Goal: Task Accomplishment & Management: Use online tool/utility

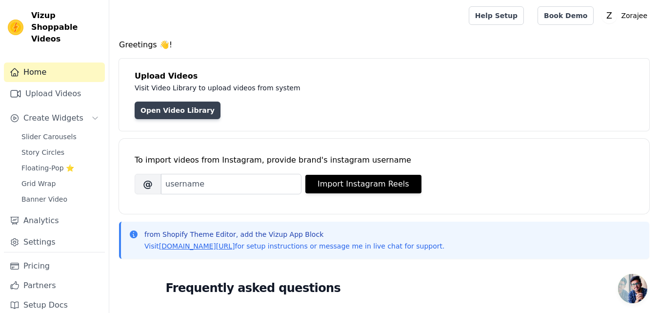
click at [191, 109] on link "Open Video Library" at bounding box center [178, 110] width 86 height 18
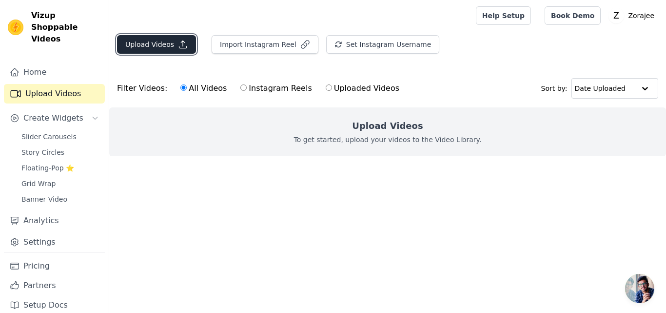
click at [177, 39] on button "Upload Videos" at bounding box center [156, 44] width 79 height 19
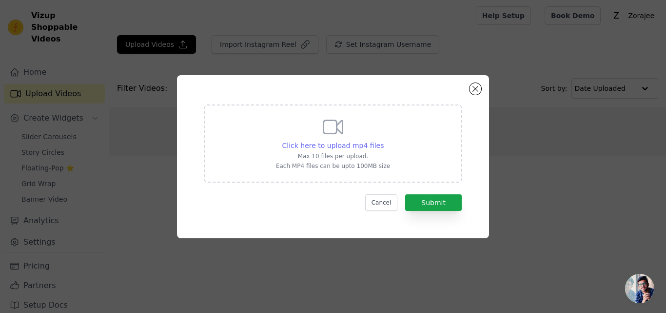
click at [326, 141] on span "Click here to upload mp4 files" at bounding box center [333, 145] width 102 height 8
click at [383, 140] on input "Click here to upload mp4 files Max 10 files per upload. Each MP4 files can be u…" at bounding box center [383, 140] width 0 height 0
type input "C:\fakepath\WhatsApp Video 2025-08-26 at 01.42.41_3c6b1c57.mp4"
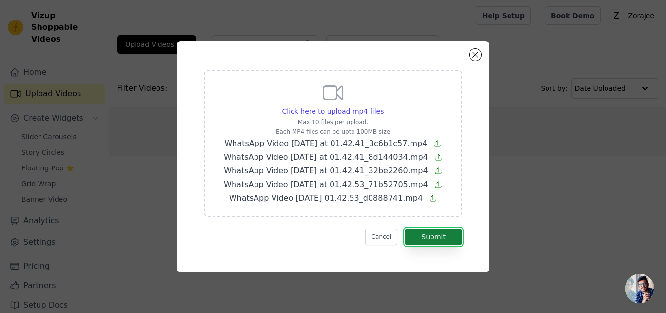
click at [441, 241] on button "Submit" at bounding box center [433, 236] width 57 height 17
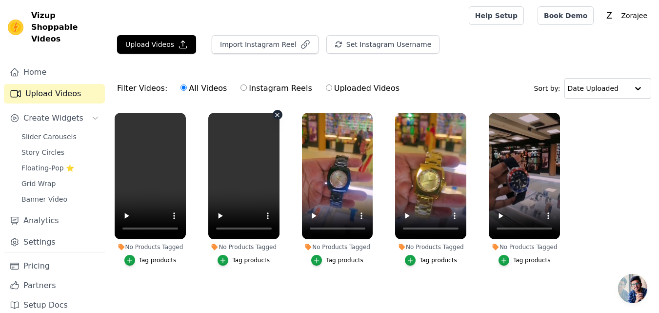
click at [221, 207] on ul "No Products Tagged Tag products No Products Tagged Tag products No Products Tag…" at bounding box center [384, 198] width 550 height 183
click at [147, 279] on ul "No Products Tagged Tag products No Products Tagged Tag products No Products Tag…" at bounding box center [384, 198] width 550 height 183
click at [61, 130] on link "Slider Carousels" at bounding box center [60, 137] width 89 height 14
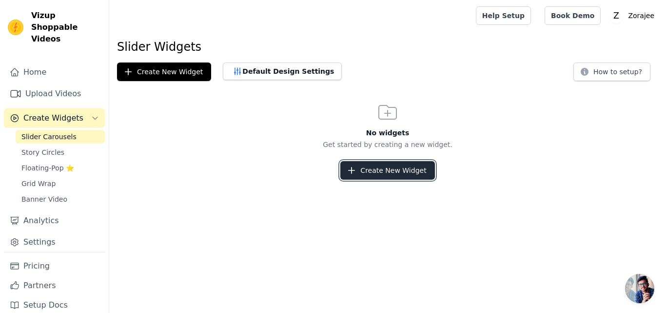
click at [368, 164] on button "Create New Widget" at bounding box center [387, 170] width 94 height 19
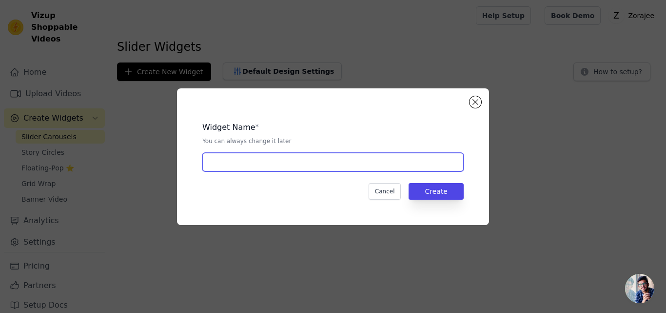
click at [350, 165] on input "text" at bounding box center [332, 162] width 261 height 19
type input "video"
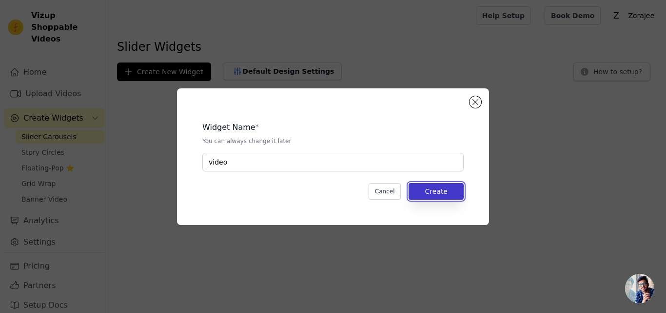
click at [424, 189] on button "Create" at bounding box center [436, 191] width 55 height 17
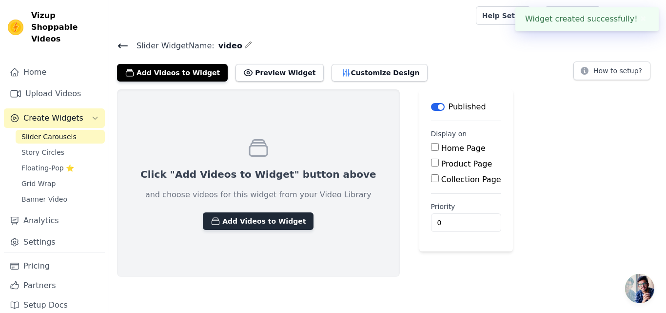
click at [213, 215] on button "Add Videos to Widget" at bounding box center [258, 221] width 111 height 18
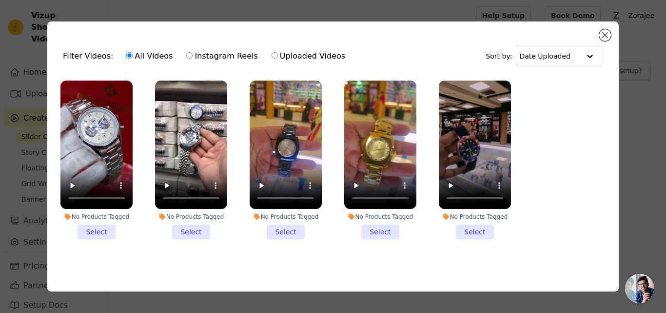
click at [96, 222] on li "No Products Tagged Select" at bounding box center [96, 159] width 72 height 159
click at [0, 0] on input "No Products Tagged Select" at bounding box center [0, 0] width 0 height 0
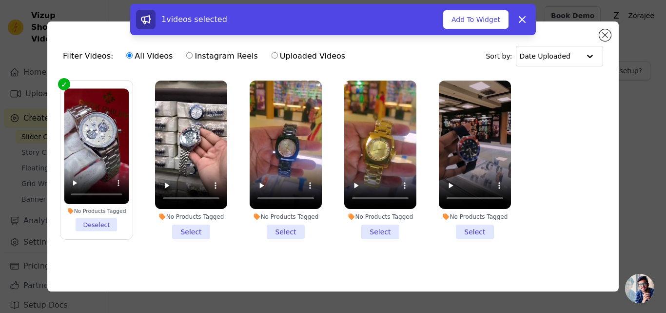
drag, startPoint x: 194, startPoint y: 226, endPoint x: 200, endPoint y: 226, distance: 6.3
click at [196, 226] on li "No Products Tagged Select" at bounding box center [191, 159] width 72 height 159
click at [0, 0] on input "No Products Tagged Select" at bounding box center [0, 0] width 0 height 0
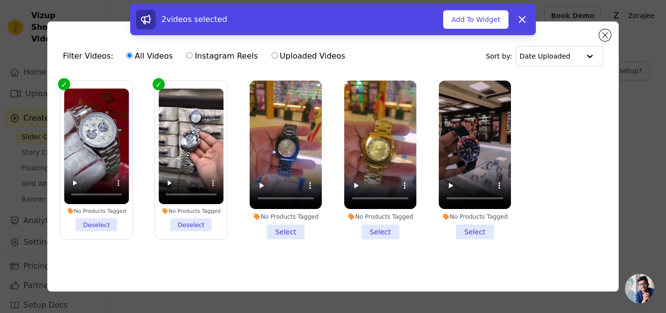
click at [288, 233] on li "No Products Tagged Select" at bounding box center [286, 159] width 72 height 159
click at [0, 0] on input "No Products Tagged Select" at bounding box center [0, 0] width 0 height 0
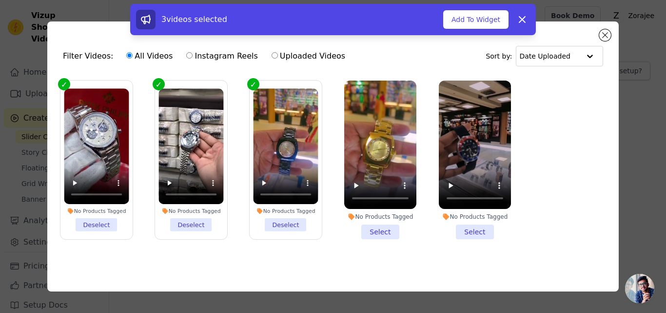
click at [390, 223] on li "No Products Tagged Select" at bounding box center [380, 159] width 72 height 159
click at [0, 0] on input "No Products Tagged Select" at bounding box center [0, 0] width 0 height 0
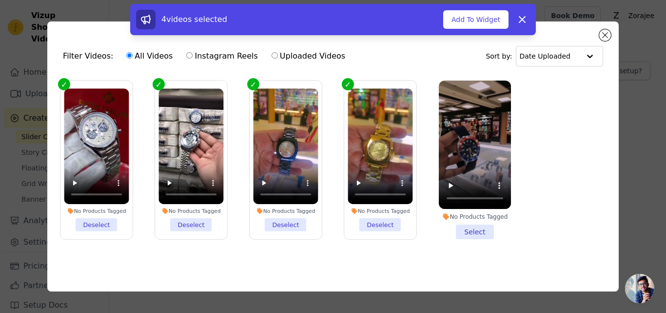
click at [483, 227] on li "No Products Tagged Select" at bounding box center [475, 159] width 72 height 159
click at [0, 0] on input "No Products Tagged Select" at bounding box center [0, 0] width 0 height 0
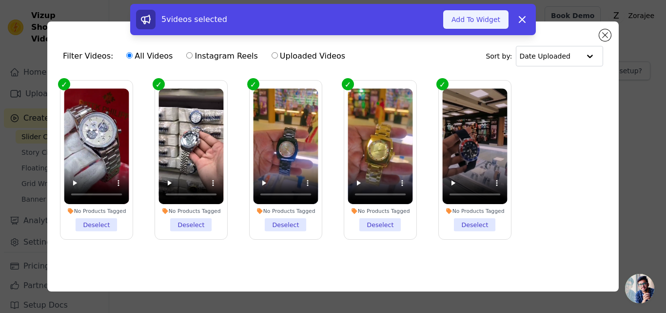
click at [460, 24] on button "Add To Widget" at bounding box center [475, 19] width 65 height 19
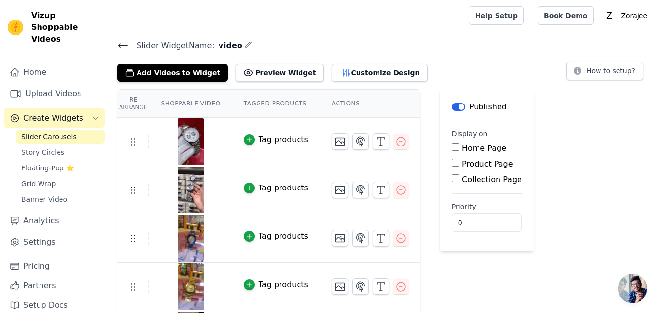
click at [462, 148] on label "Home Page" at bounding box center [484, 147] width 44 height 9
click at [454, 148] on input "Home Page" at bounding box center [456, 147] width 8 height 8
checkbox input "true"
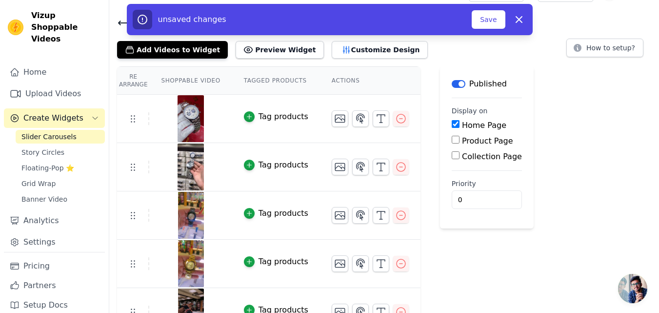
scroll to position [15, 0]
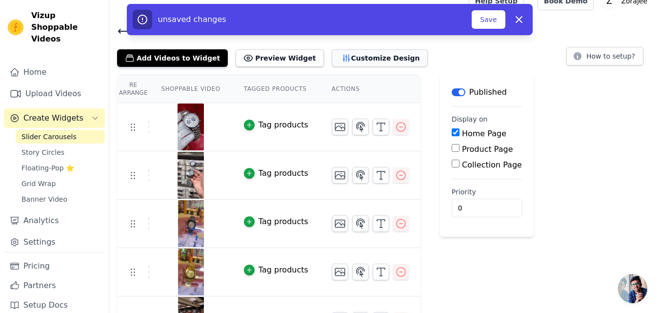
click at [375, 50] on button "Customize Design" at bounding box center [380, 58] width 96 height 18
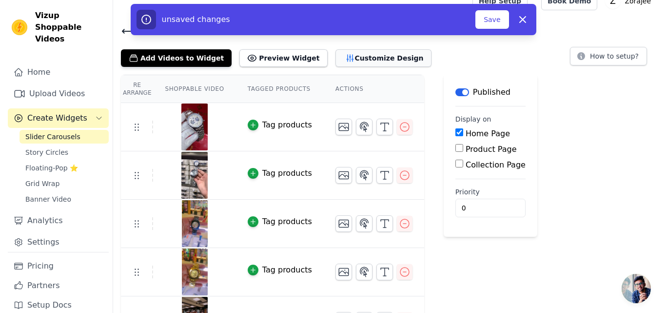
scroll to position [0, 0]
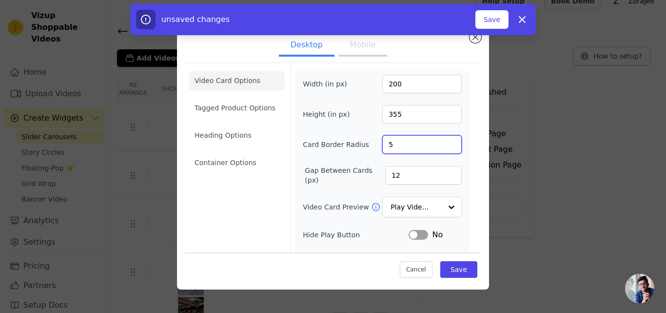
click at [443, 142] on input "5" at bounding box center [422, 144] width 80 height 19
click at [443, 142] on input "6" at bounding box center [422, 144] width 80 height 19
click at [443, 142] on input "7" at bounding box center [422, 144] width 80 height 19
click at [443, 142] on input "8" at bounding box center [422, 144] width 80 height 19
click at [443, 142] on input "9" at bounding box center [422, 144] width 80 height 19
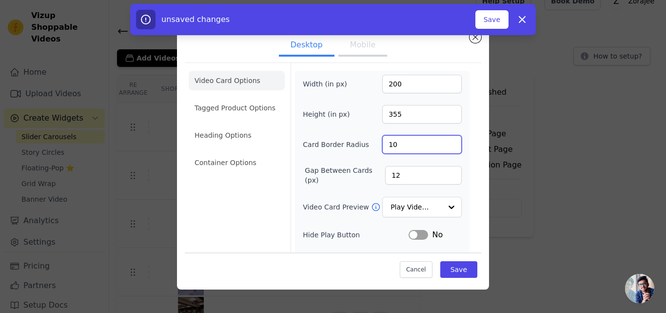
type input "10"
click at [443, 142] on input "10" at bounding box center [422, 144] width 80 height 19
click at [419, 208] on input "Video Card Preview" at bounding box center [416, 208] width 50 height 20
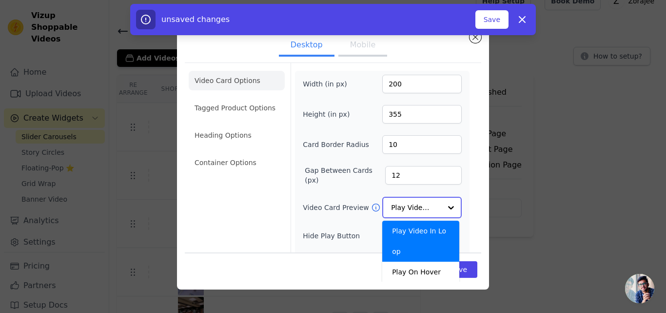
click at [420, 208] on input "Video Card Preview" at bounding box center [416, 208] width 50 height 20
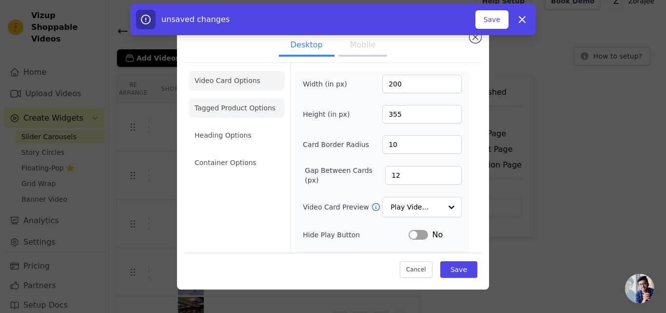
click at [253, 153] on li "Tagged Product Options" at bounding box center [237, 163] width 96 height 20
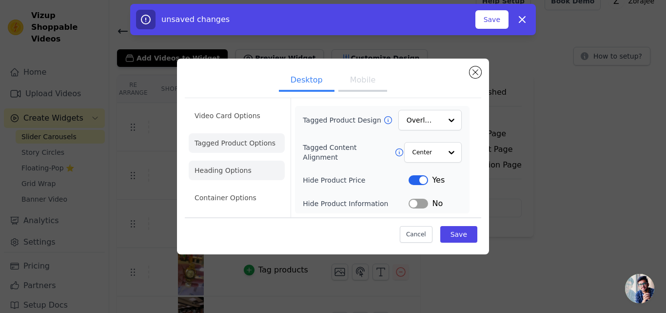
click at [264, 171] on li "Heading Options" at bounding box center [237, 170] width 96 height 20
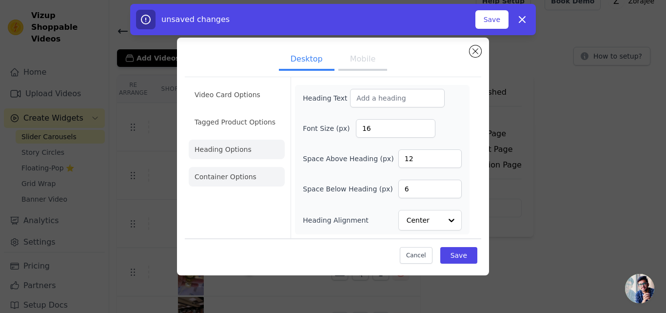
click at [263, 181] on li "Container Options" at bounding box center [237, 177] width 96 height 20
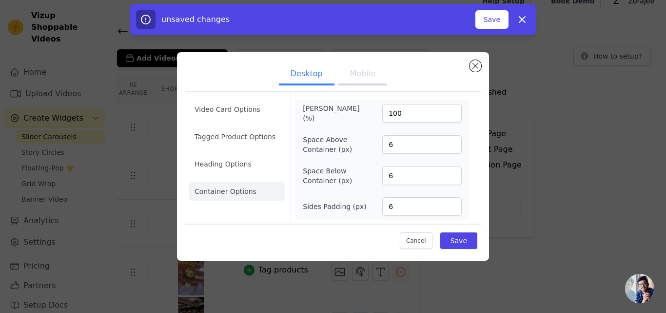
click at [349, 81] on button "Mobile" at bounding box center [363, 74] width 49 height 21
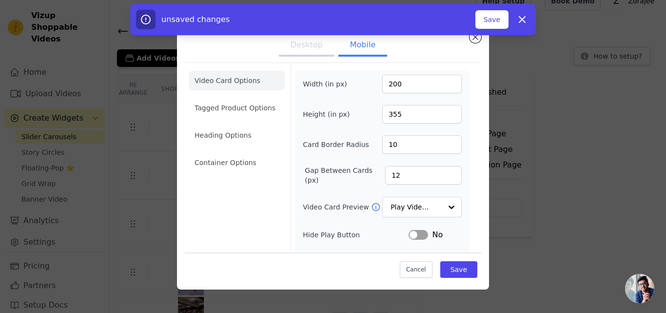
click at [300, 48] on button "Desktop" at bounding box center [307, 45] width 56 height 21
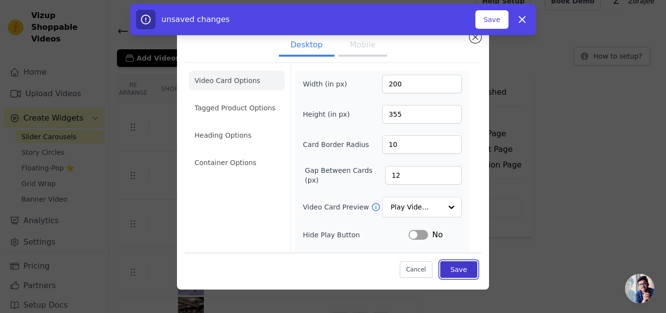
click at [449, 264] on button "Save" at bounding box center [458, 269] width 37 height 17
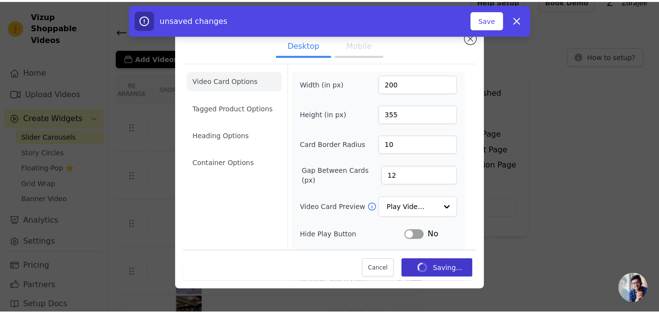
scroll to position [15, 0]
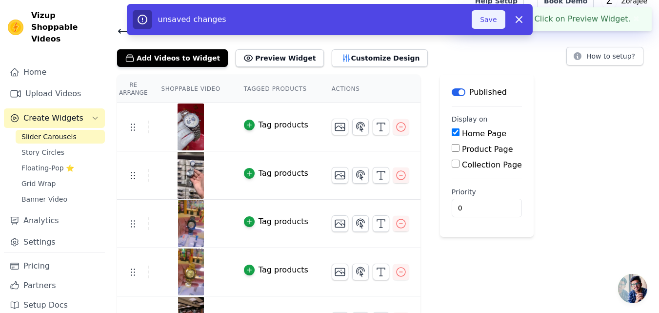
click at [482, 24] on button "Save" at bounding box center [488, 19] width 33 height 19
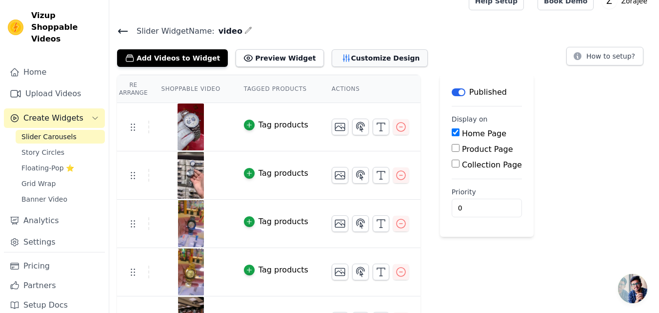
click at [340, 60] on button "Customize Design" at bounding box center [380, 58] width 96 height 18
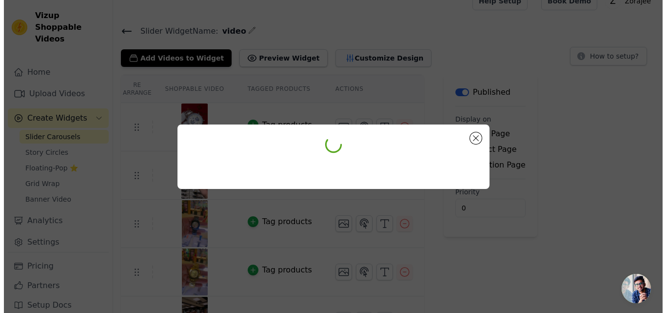
scroll to position [0, 0]
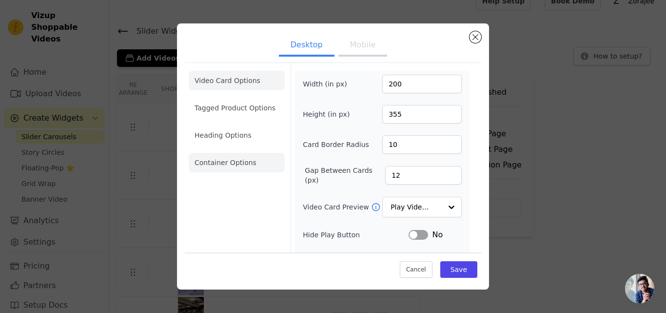
click at [240, 159] on li "Container Options" at bounding box center [237, 163] width 96 height 20
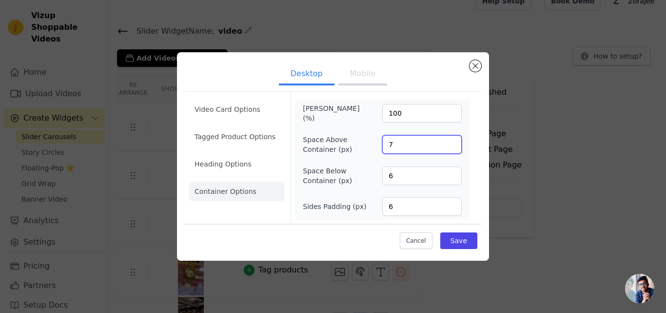
click at [451, 141] on input "7" at bounding box center [422, 144] width 80 height 19
click at [451, 141] on input "8" at bounding box center [422, 144] width 80 height 19
click at [451, 141] on input "9" at bounding box center [422, 144] width 80 height 19
type input "10"
click at [451, 141] on input "10" at bounding box center [422, 144] width 80 height 19
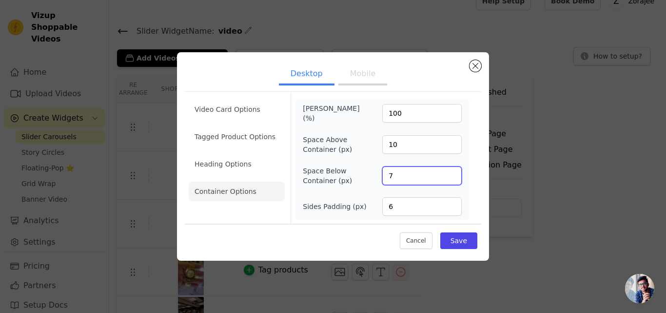
click at [453, 171] on input "7" at bounding box center [422, 175] width 80 height 19
click at [453, 171] on input "8" at bounding box center [422, 175] width 80 height 19
click at [453, 171] on input "9" at bounding box center [422, 175] width 80 height 19
type input "10"
click at [453, 171] on input "10" at bounding box center [422, 175] width 80 height 19
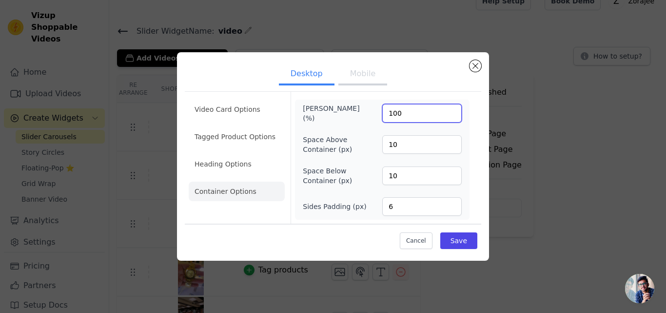
click at [411, 117] on input "100" at bounding box center [422, 113] width 80 height 19
click at [460, 243] on button "Save" at bounding box center [458, 240] width 37 height 17
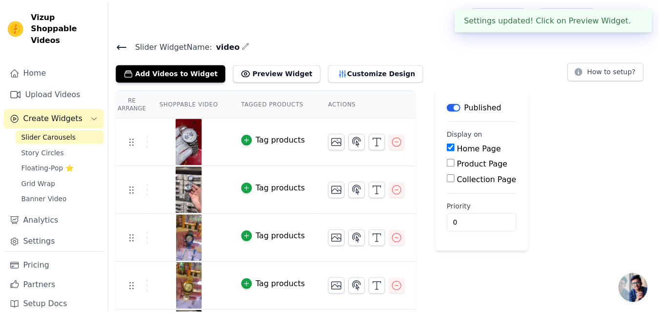
scroll to position [15, 0]
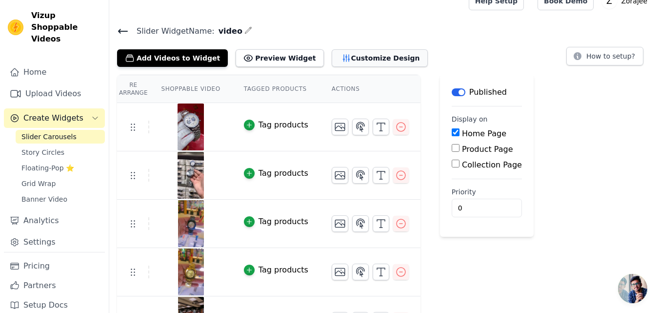
click at [332, 65] on button "Customize Design" at bounding box center [380, 58] width 96 height 18
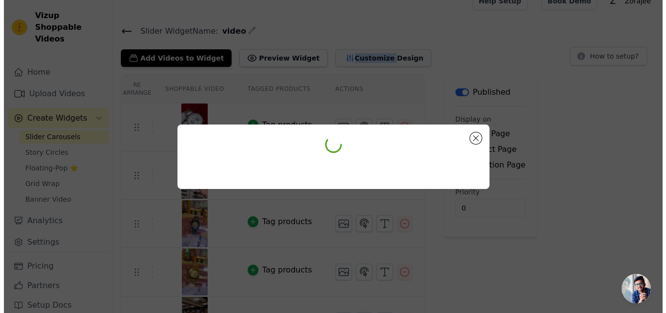
scroll to position [0, 0]
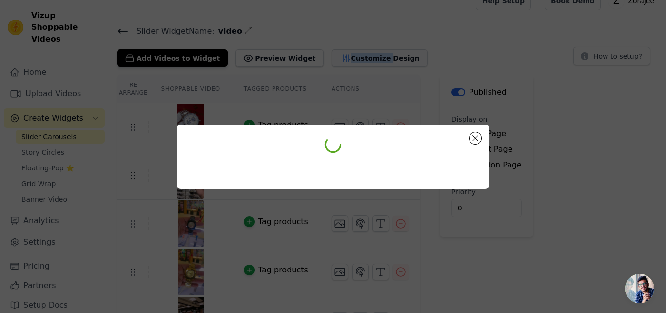
click at [317, 65] on div at bounding box center [333, 156] width 666 height 313
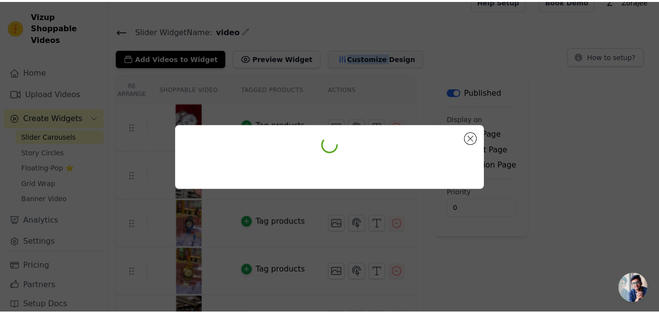
scroll to position [15, 0]
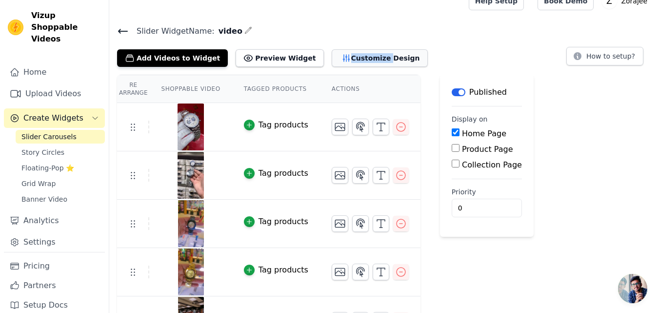
click at [332, 65] on button "Customize Design" at bounding box center [380, 58] width 96 height 18
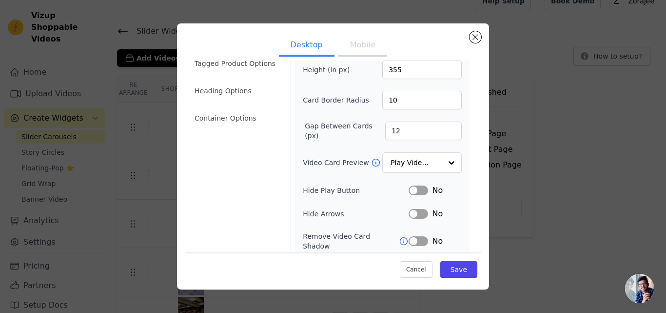
scroll to position [0, 0]
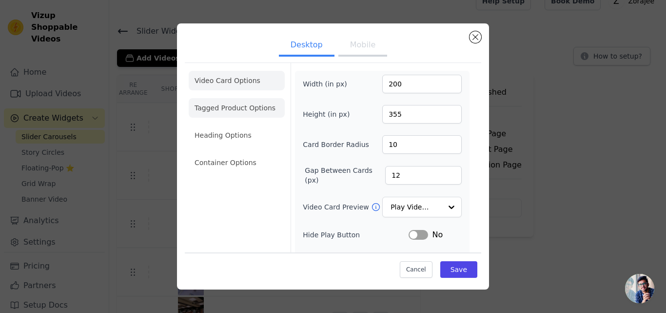
click at [219, 153] on li "Tagged Product Options" at bounding box center [237, 163] width 96 height 20
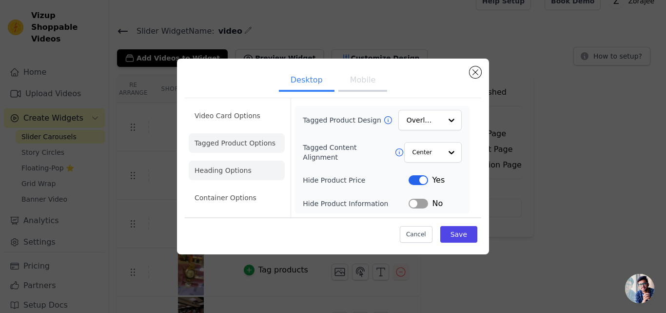
click at [237, 165] on li "Heading Options" at bounding box center [237, 170] width 96 height 20
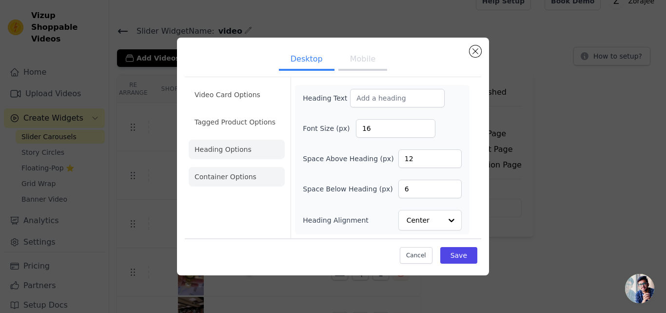
click at [244, 171] on li "Container Options" at bounding box center [237, 177] width 96 height 20
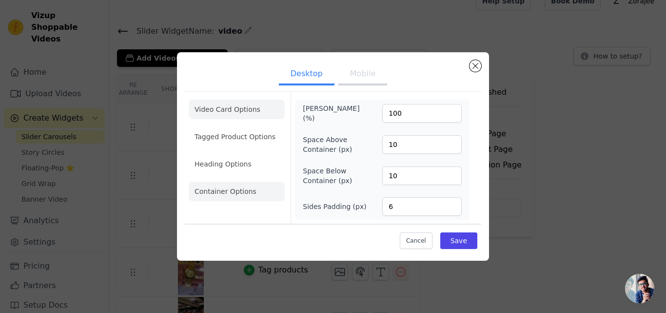
click at [244, 127] on li "Video Card Options" at bounding box center [237, 137] width 96 height 20
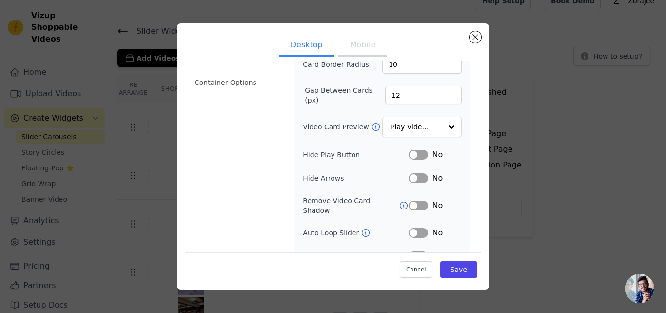
scroll to position [112, 0]
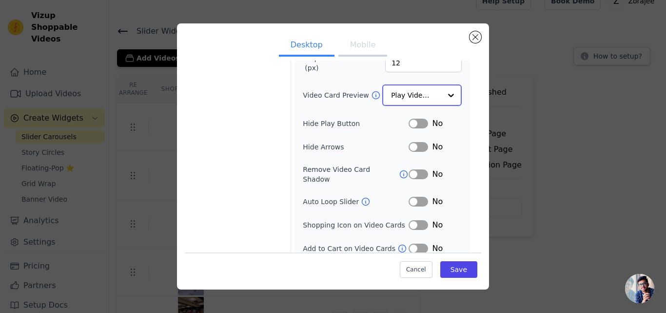
click at [409, 92] on input "Video Card Preview" at bounding box center [416, 95] width 50 height 20
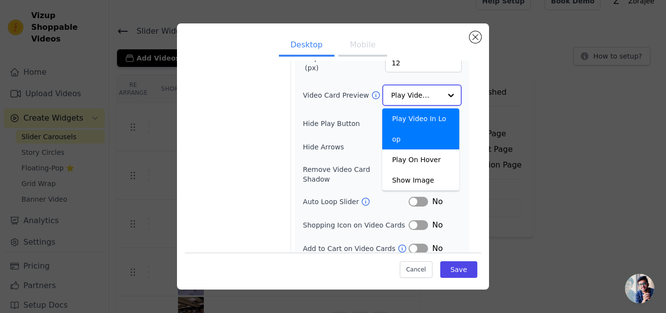
click at [409, 92] on input "Video Card Preview" at bounding box center [416, 95] width 50 height 20
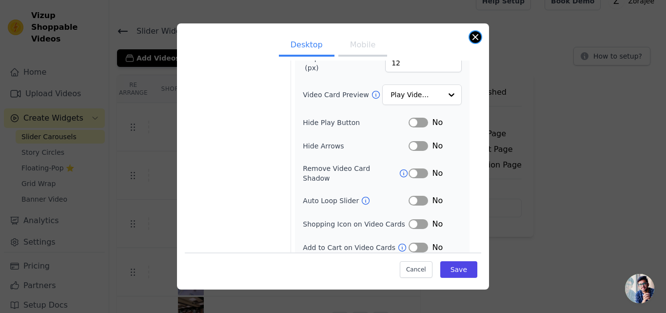
click at [473, 35] on button "Close modal" at bounding box center [476, 37] width 12 height 12
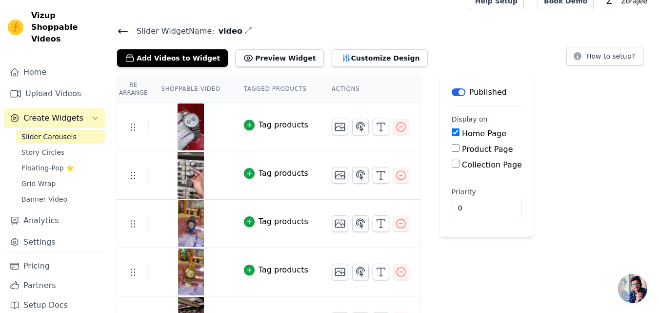
scroll to position [46, 0]
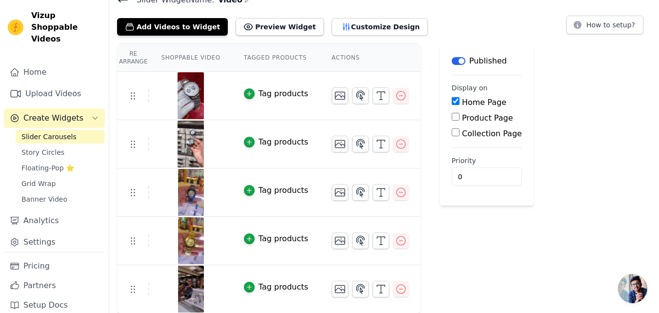
click at [60, 132] on span "Slider Carousels" at bounding box center [48, 137] width 55 height 10
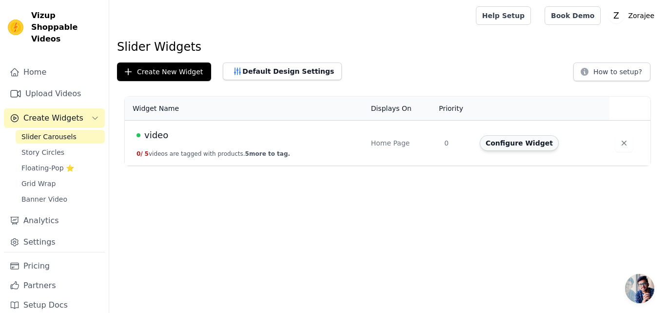
click at [504, 141] on button "Configure Widget" at bounding box center [519, 143] width 79 height 16
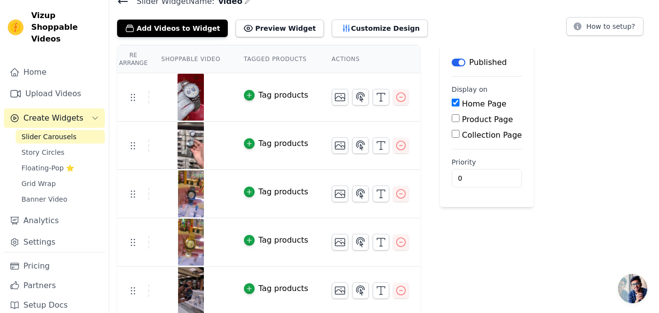
scroll to position [46, 0]
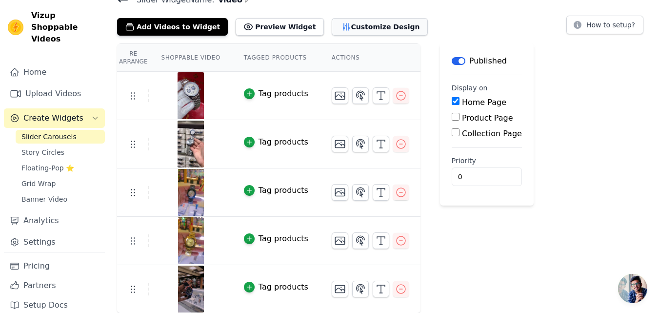
click at [340, 33] on button "Customize Design" at bounding box center [380, 27] width 96 height 18
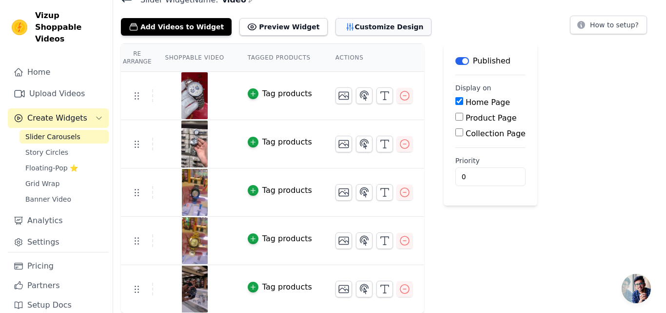
scroll to position [0, 0]
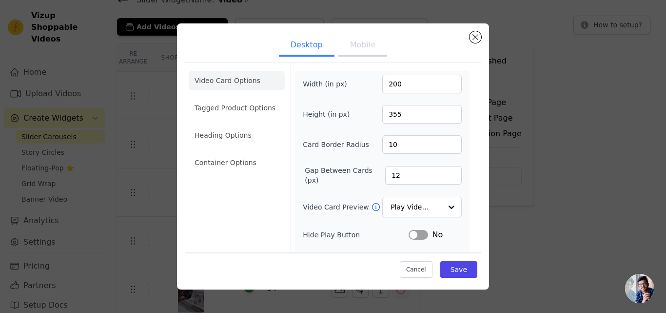
click at [376, 51] on button "Mobile" at bounding box center [363, 45] width 49 height 21
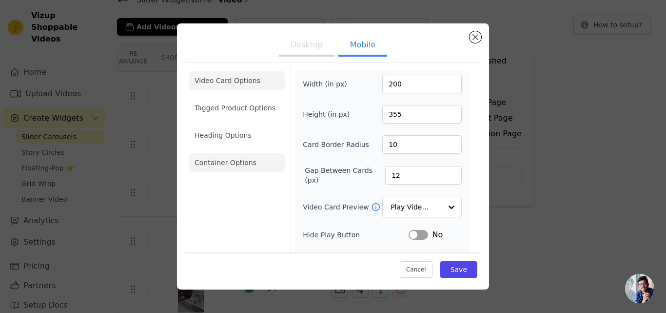
click at [232, 167] on li "Container Options" at bounding box center [237, 163] width 96 height 20
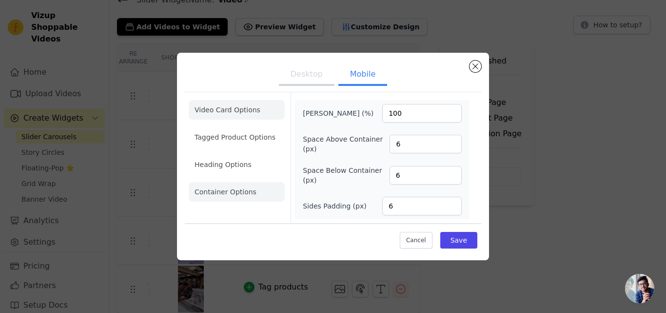
click at [244, 127] on li "Video Card Options" at bounding box center [237, 137] width 96 height 20
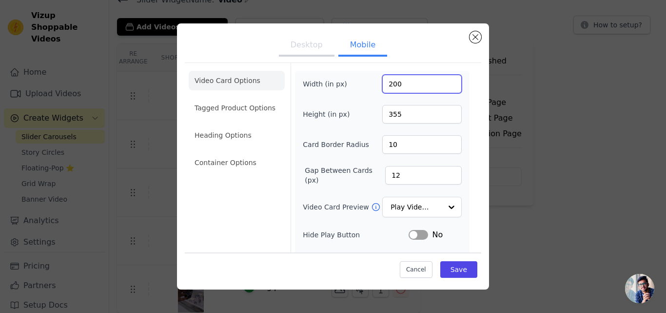
click at [390, 82] on input "200" at bounding box center [422, 84] width 80 height 19
type input "250"
click at [460, 270] on button "Save" at bounding box center [458, 269] width 37 height 17
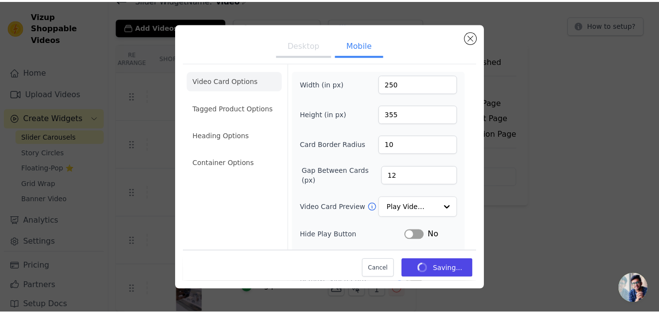
scroll to position [46, 0]
